Goal: Task Accomplishment & Management: Use online tool/utility

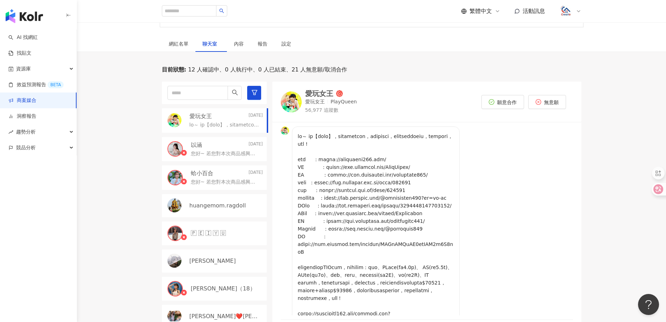
click at [35, 101] on link "商案媒合" at bounding box center [22, 100] width 28 height 7
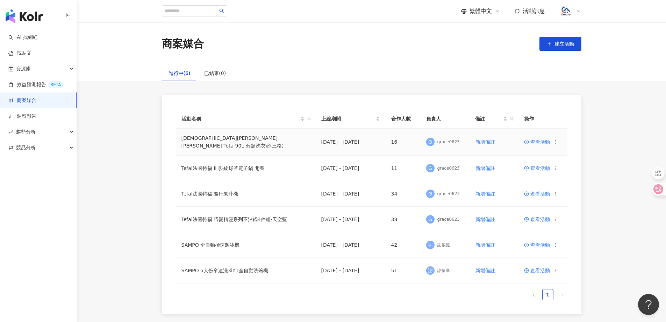
click at [543, 140] on span "查看活動" at bounding box center [537, 141] width 26 height 5
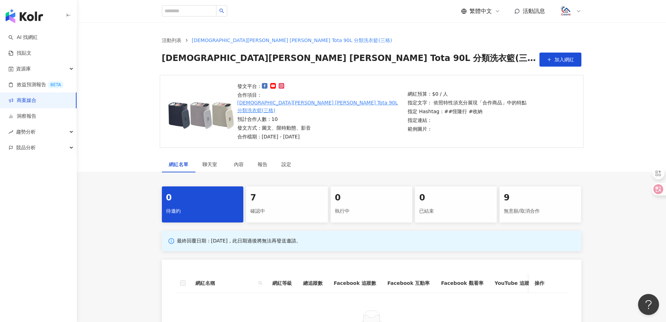
click at [275, 205] on div "確認中" at bounding box center [286, 211] width 73 height 12
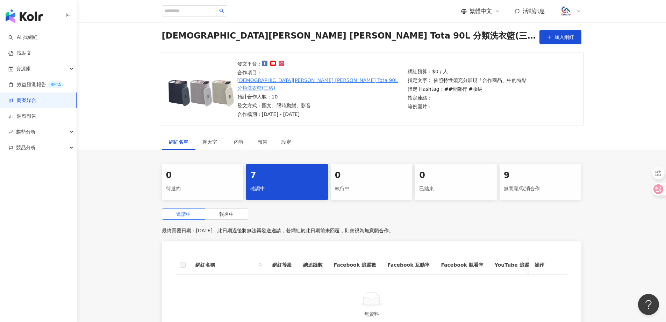
scroll to position [35, 0]
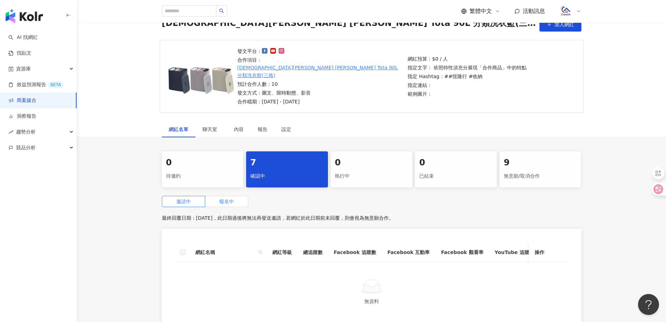
click at [230, 196] on label "報名中" at bounding box center [226, 201] width 43 height 11
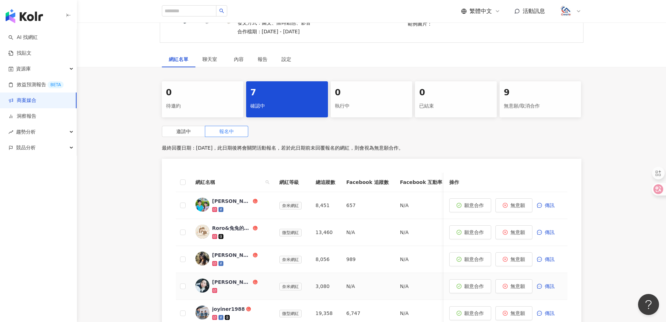
scroll to position [140, 0]
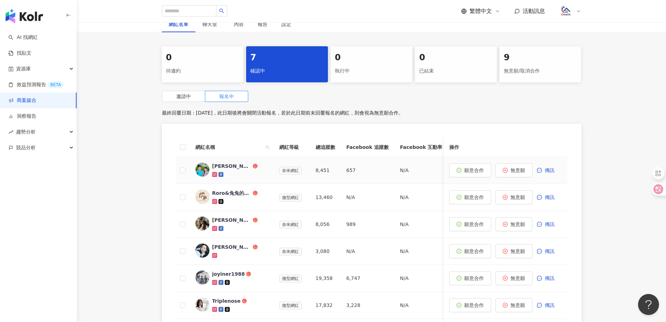
click at [232, 162] on div "[PERSON_NAME] and [PERSON_NAME]" at bounding box center [231, 165] width 39 height 7
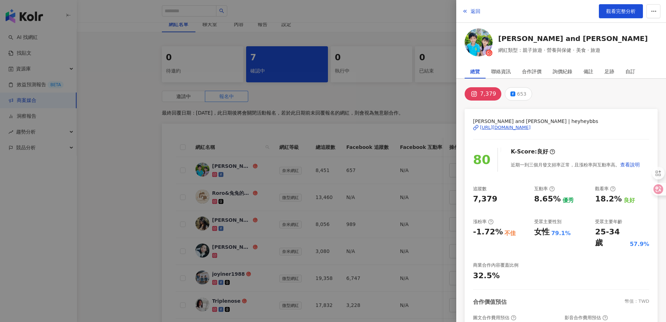
click at [511, 129] on div "[URL][DOMAIN_NAME]" at bounding box center [505, 127] width 51 height 6
click at [474, 11] on span "返回" at bounding box center [476, 11] width 10 height 6
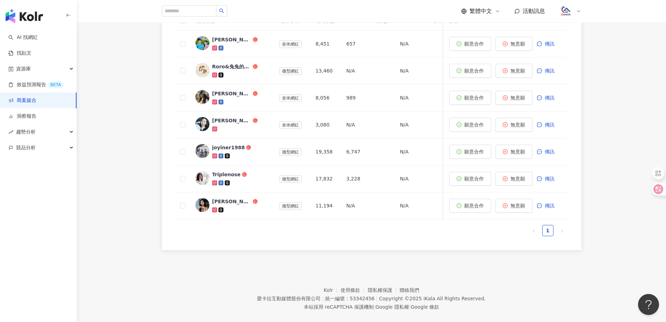
scroll to position [231, 0]
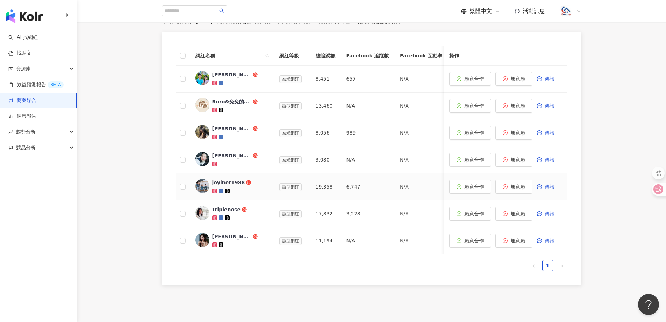
click at [233, 179] on div "joyiner1988" at bounding box center [228, 182] width 33 height 7
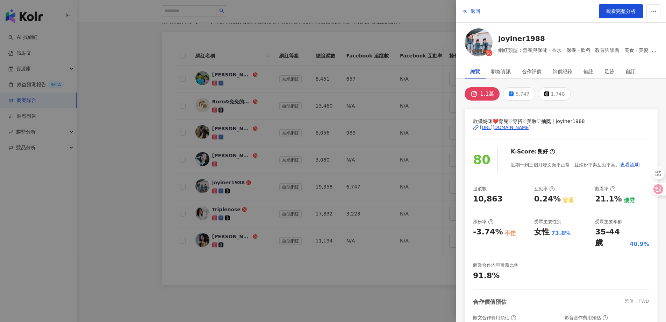
click at [130, 83] on div at bounding box center [333, 161] width 666 height 322
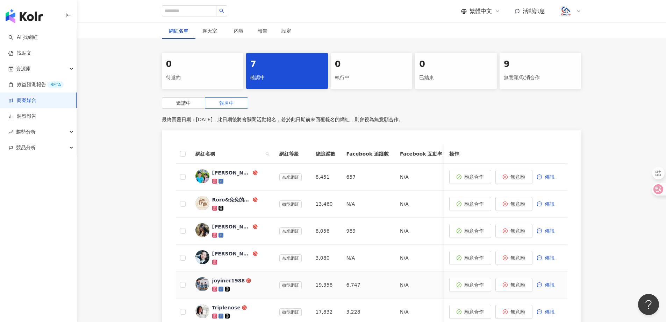
scroll to position [161, 0]
